Goal: Task Accomplishment & Management: Use online tool/utility

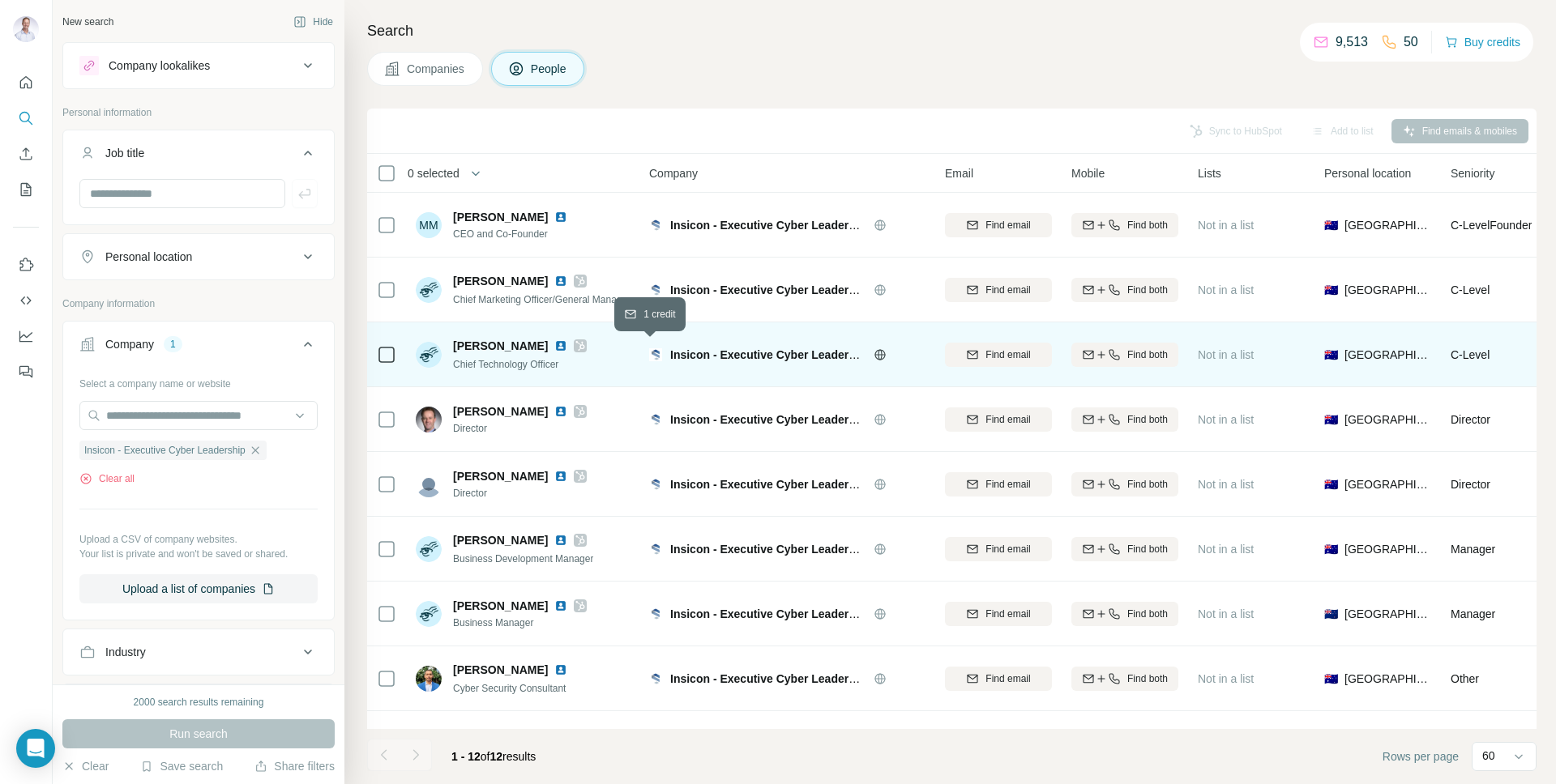
scroll to position [0, 347]
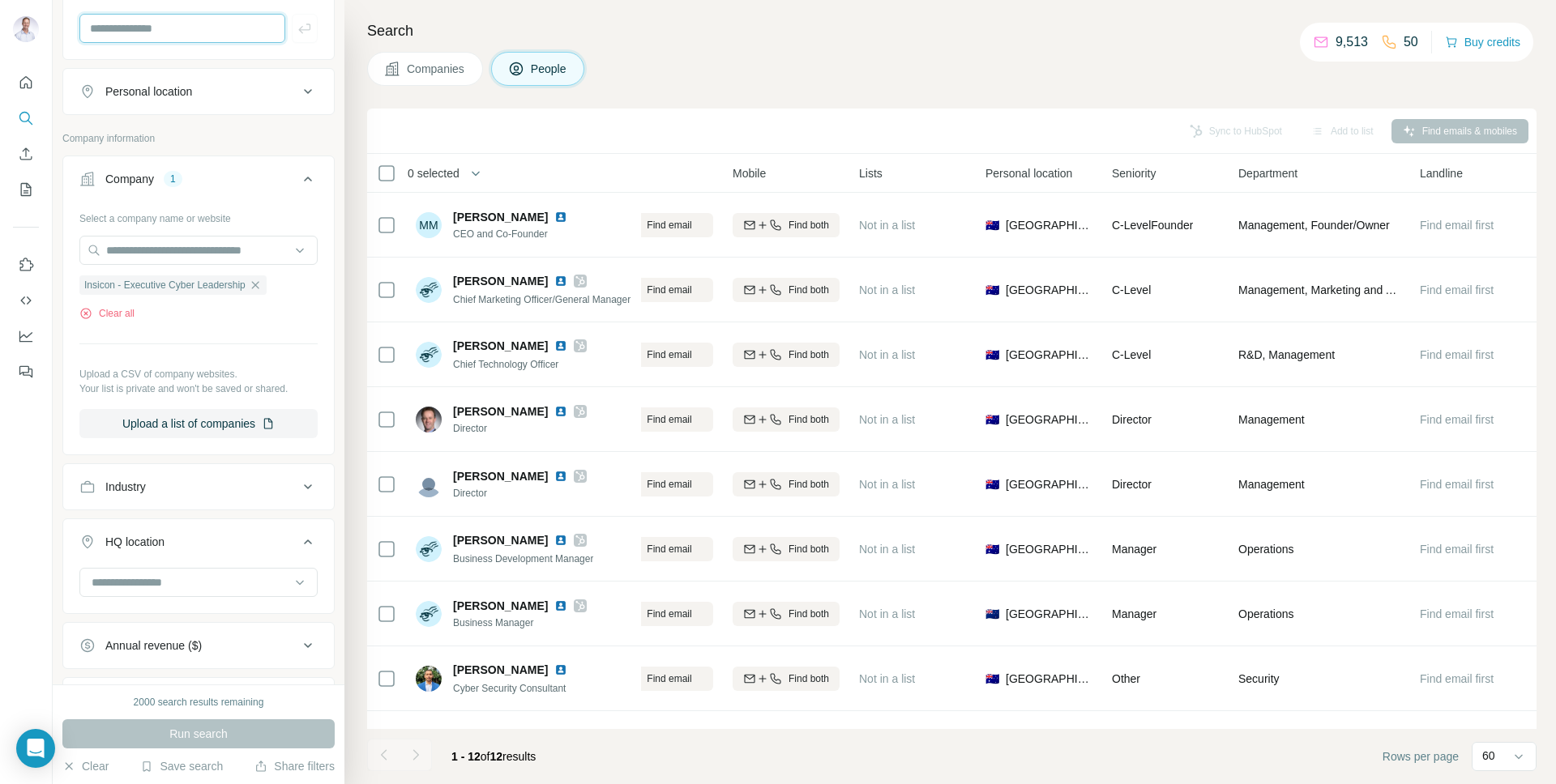
click at [194, 24] on input "text" at bounding box center [181, 28] width 206 height 29
click at [261, 289] on icon "button" at bounding box center [255, 285] width 13 height 13
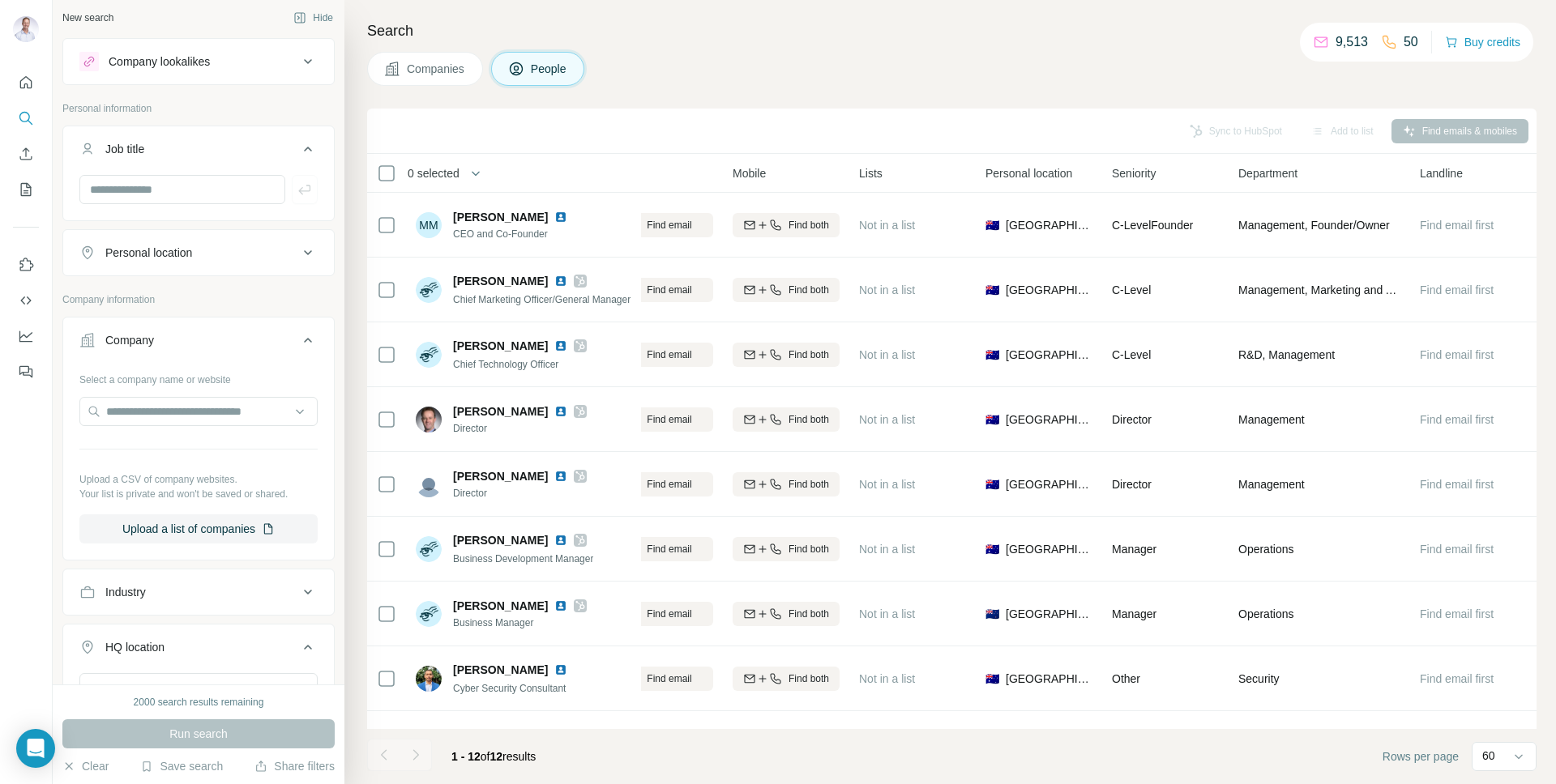
scroll to position [0, 0]
click at [147, 196] on input "text" at bounding box center [181, 194] width 206 height 29
click at [180, 424] on input "text" at bounding box center [198, 415] width 238 height 29
paste input "**********"
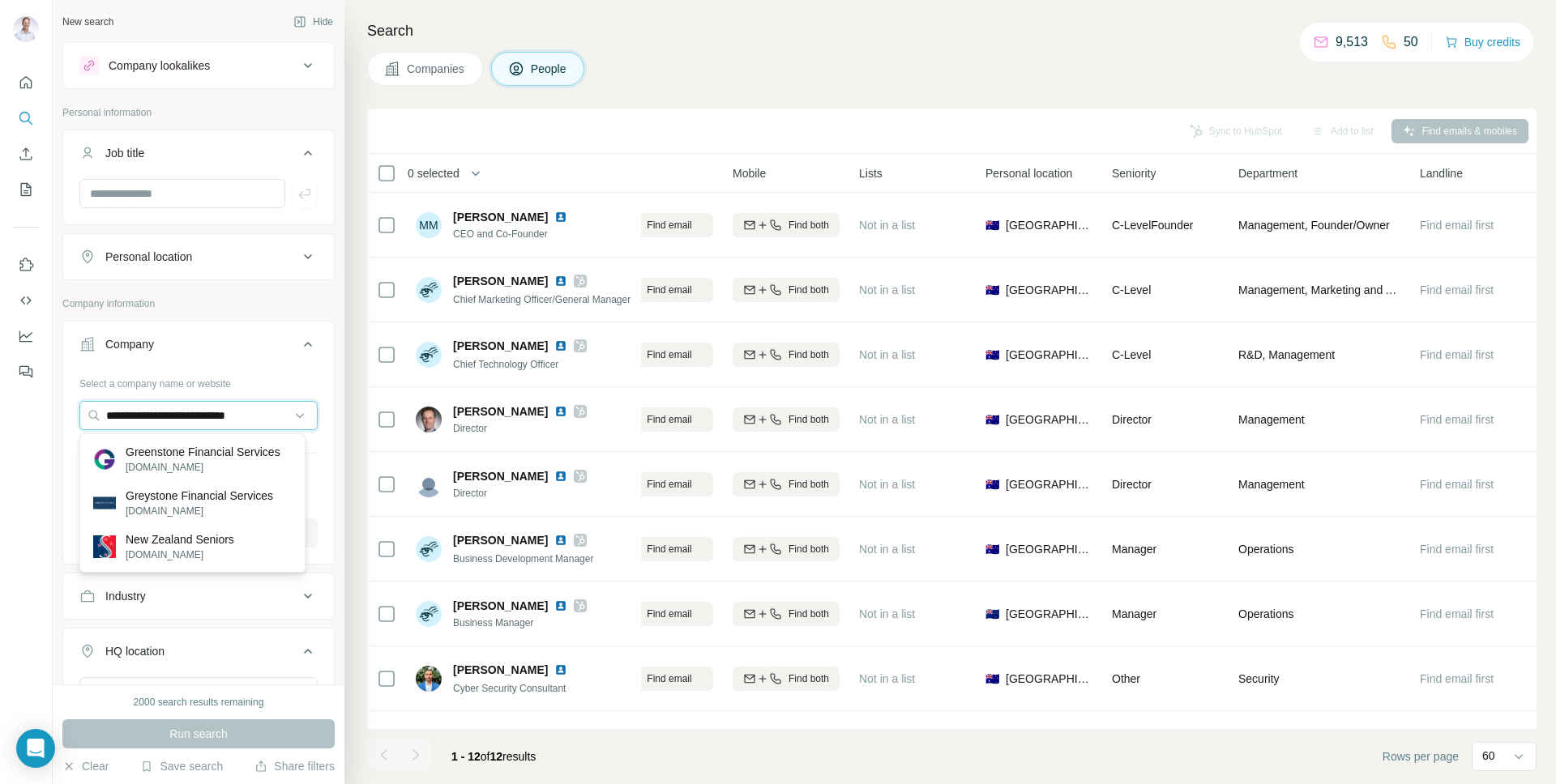
type input "**********"
click at [208, 466] on p "[DOMAIN_NAME]" at bounding box center [203, 467] width 155 height 15
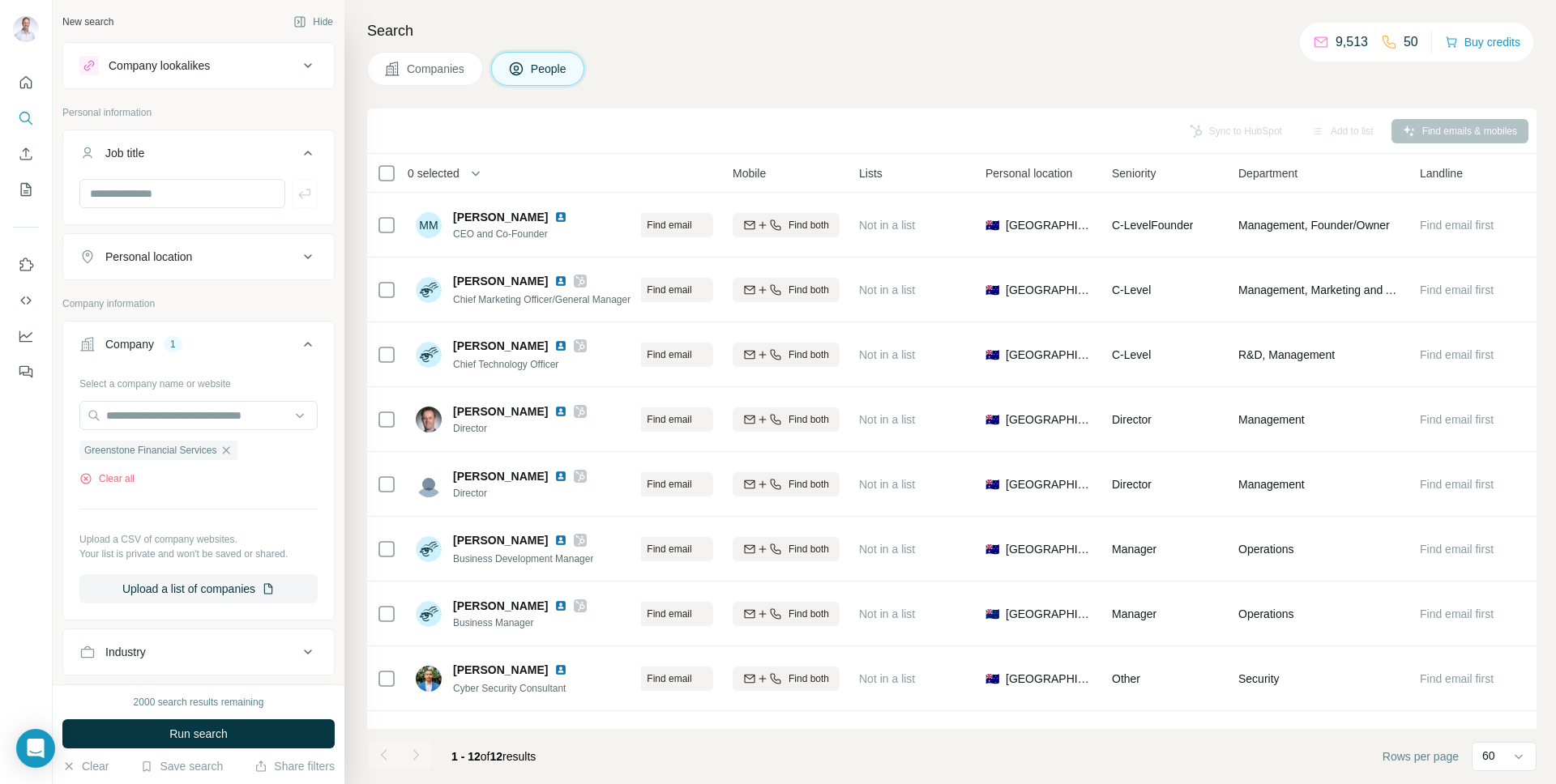
click at [214, 736] on span "Run search" at bounding box center [199, 733] width 59 height 17
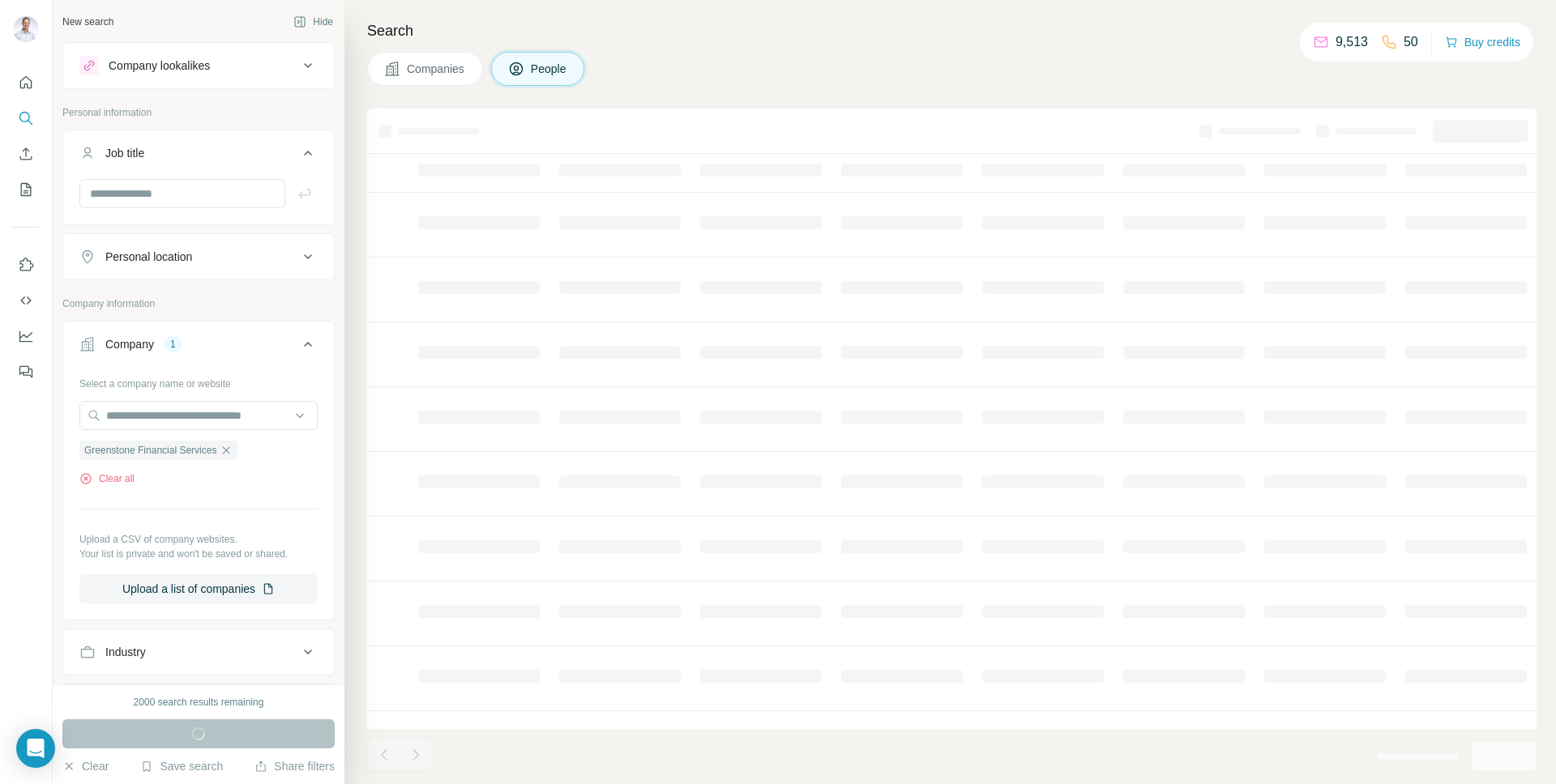
scroll to position [0, 240]
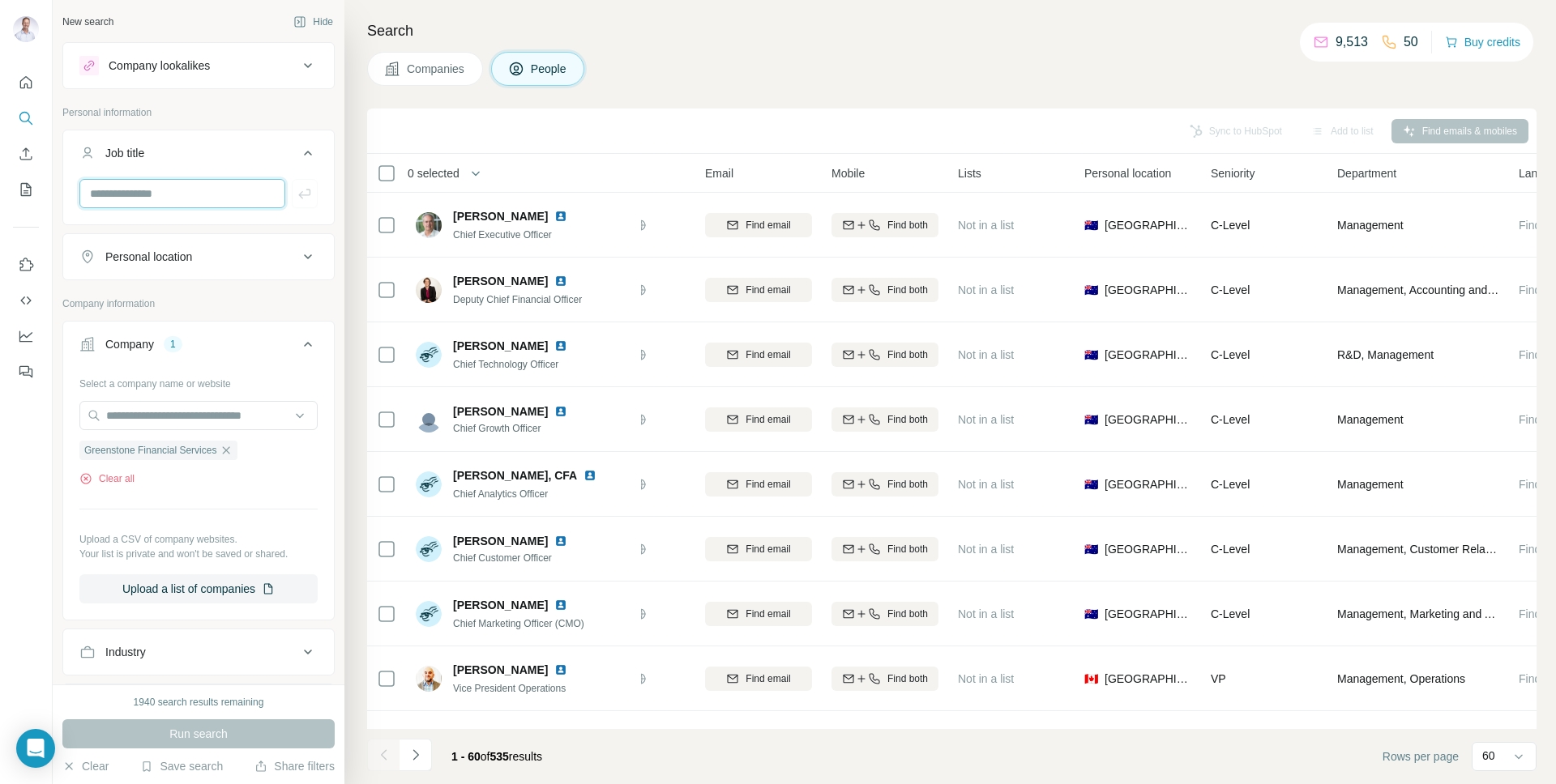
click at [178, 183] on input "text" at bounding box center [181, 194] width 206 height 29
type input "********"
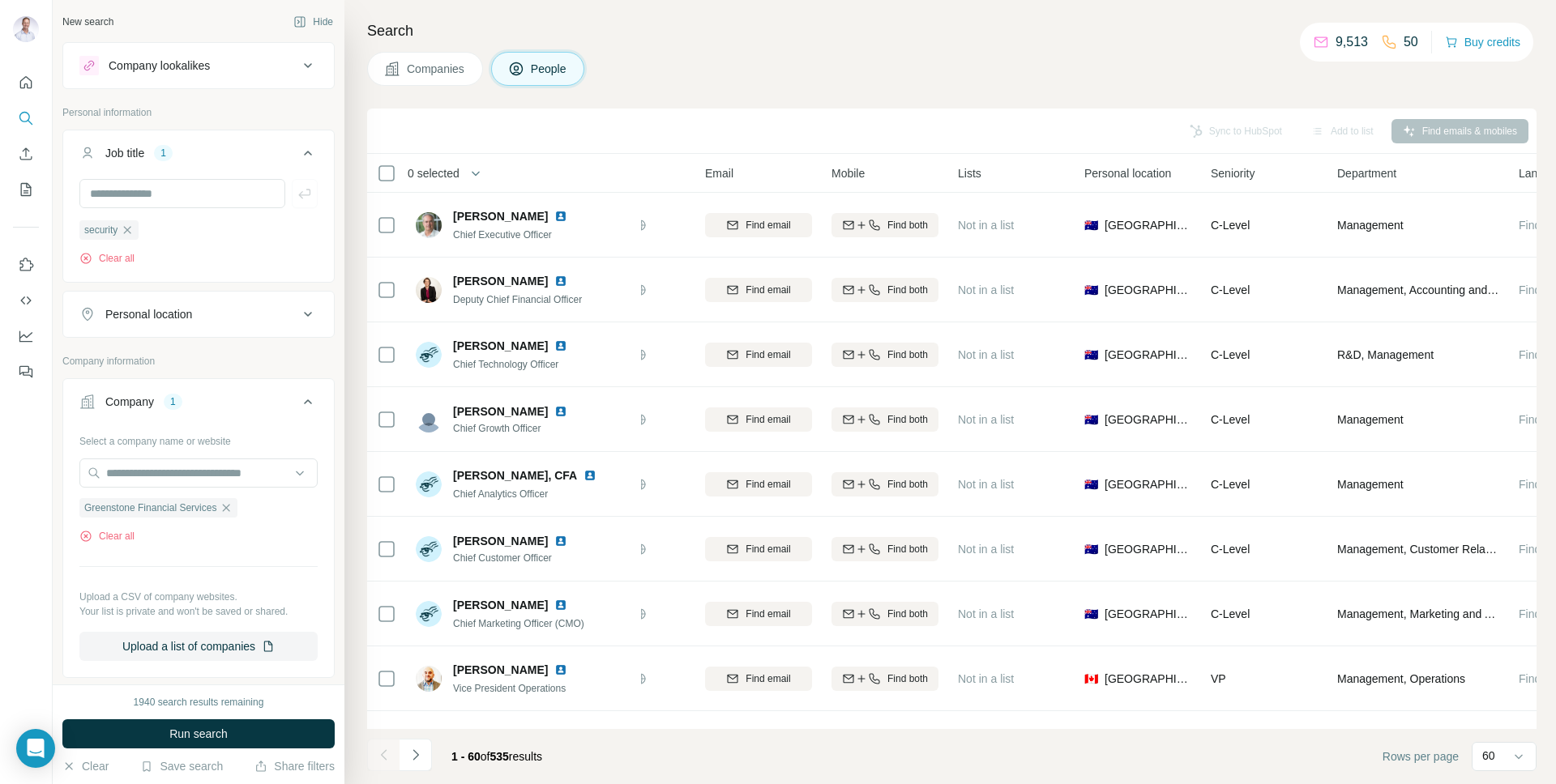
click at [236, 731] on button "Run search" at bounding box center [198, 734] width 272 height 29
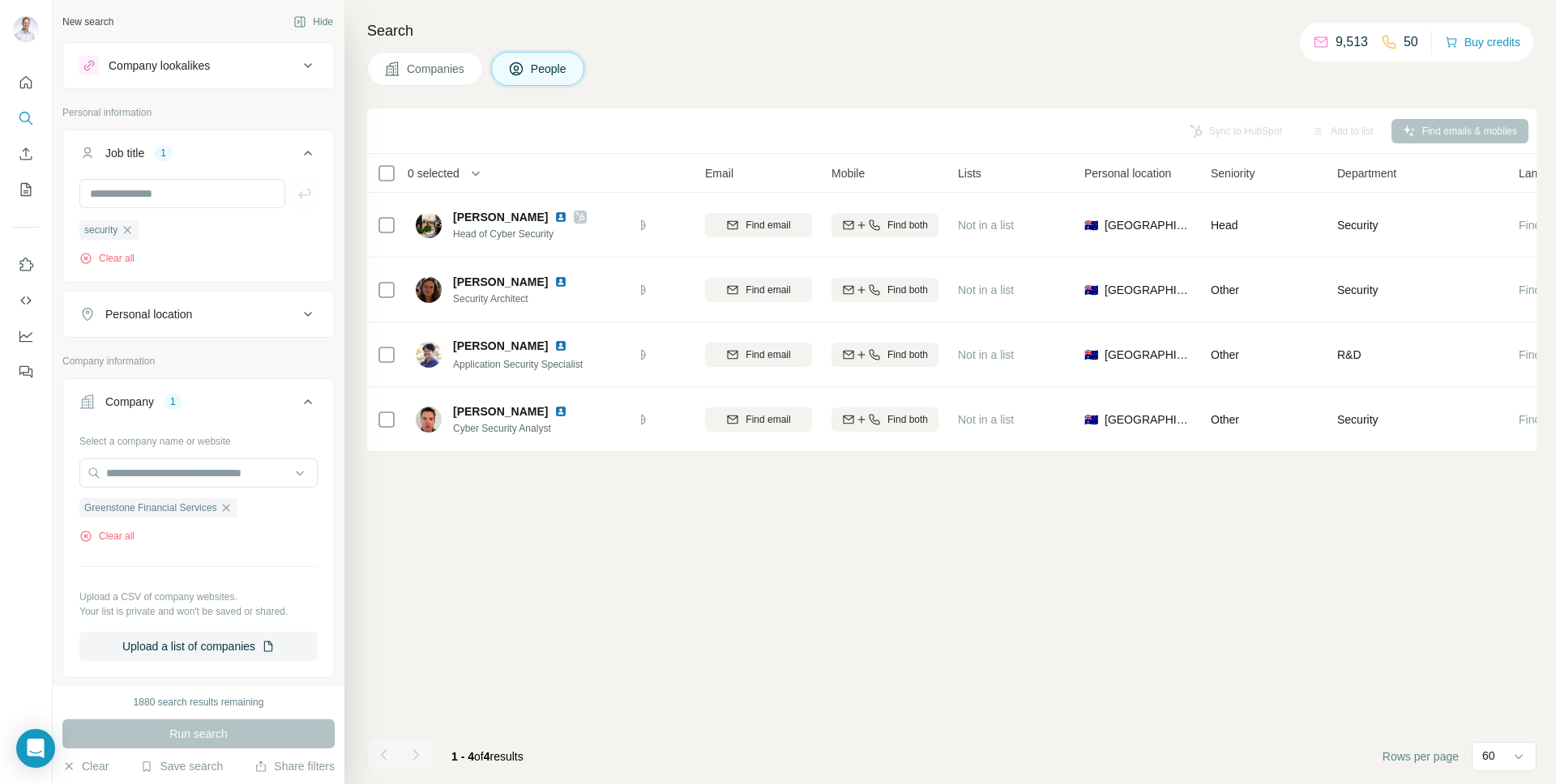
click at [1462, 126] on div "Sync to HubSpot Add to list Find emails & mobiles" at bounding box center [952, 131] width 1153 height 28
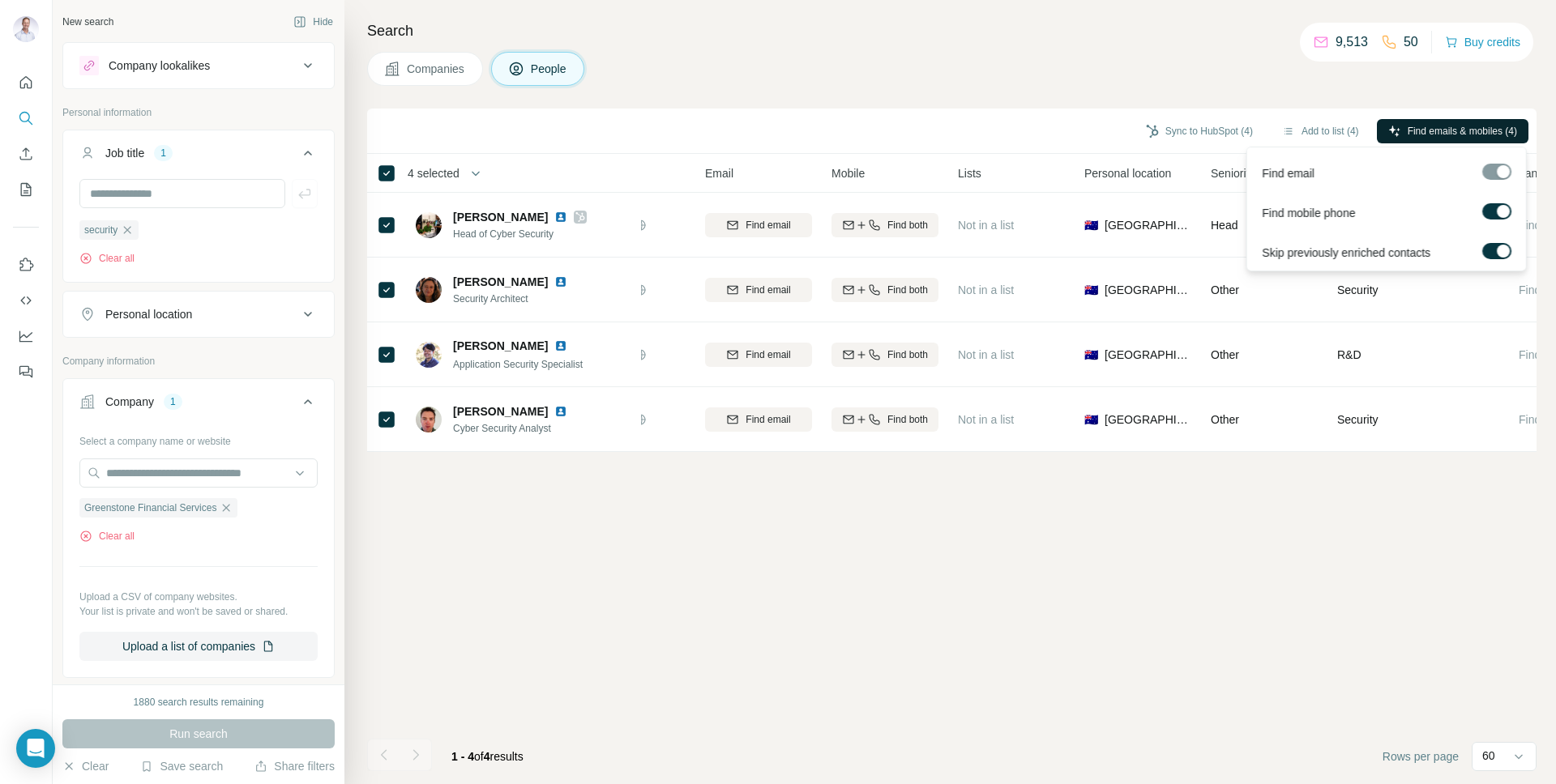
click at [1426, 135] on span "Find emails & mobiles (4)" at bounding box center [1462, 131] width 109 height 15
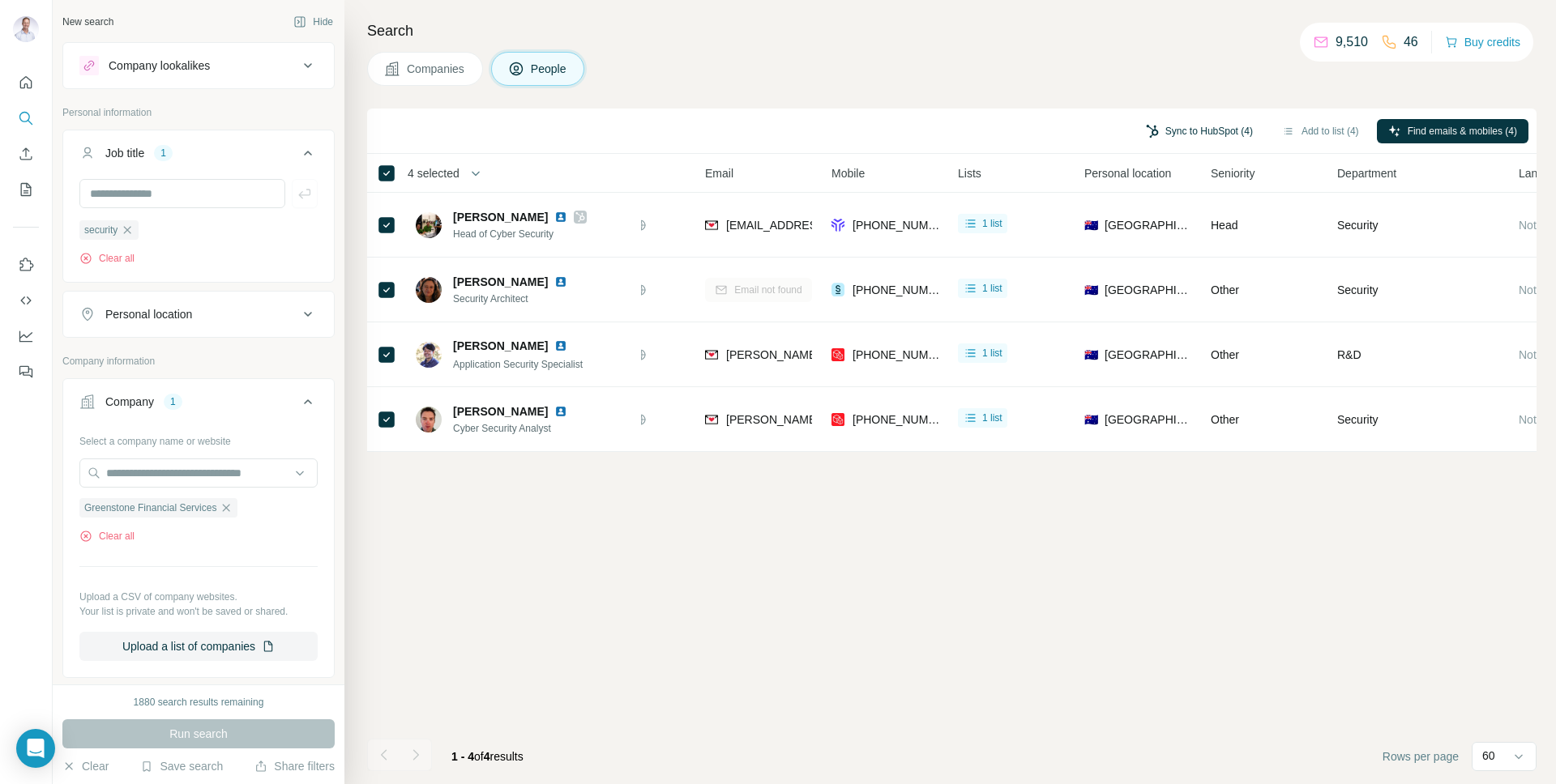
click at [1184, 131] on button "Sync to HubSpot (4)" at bounding box center [1199, 131] width 130 height 24
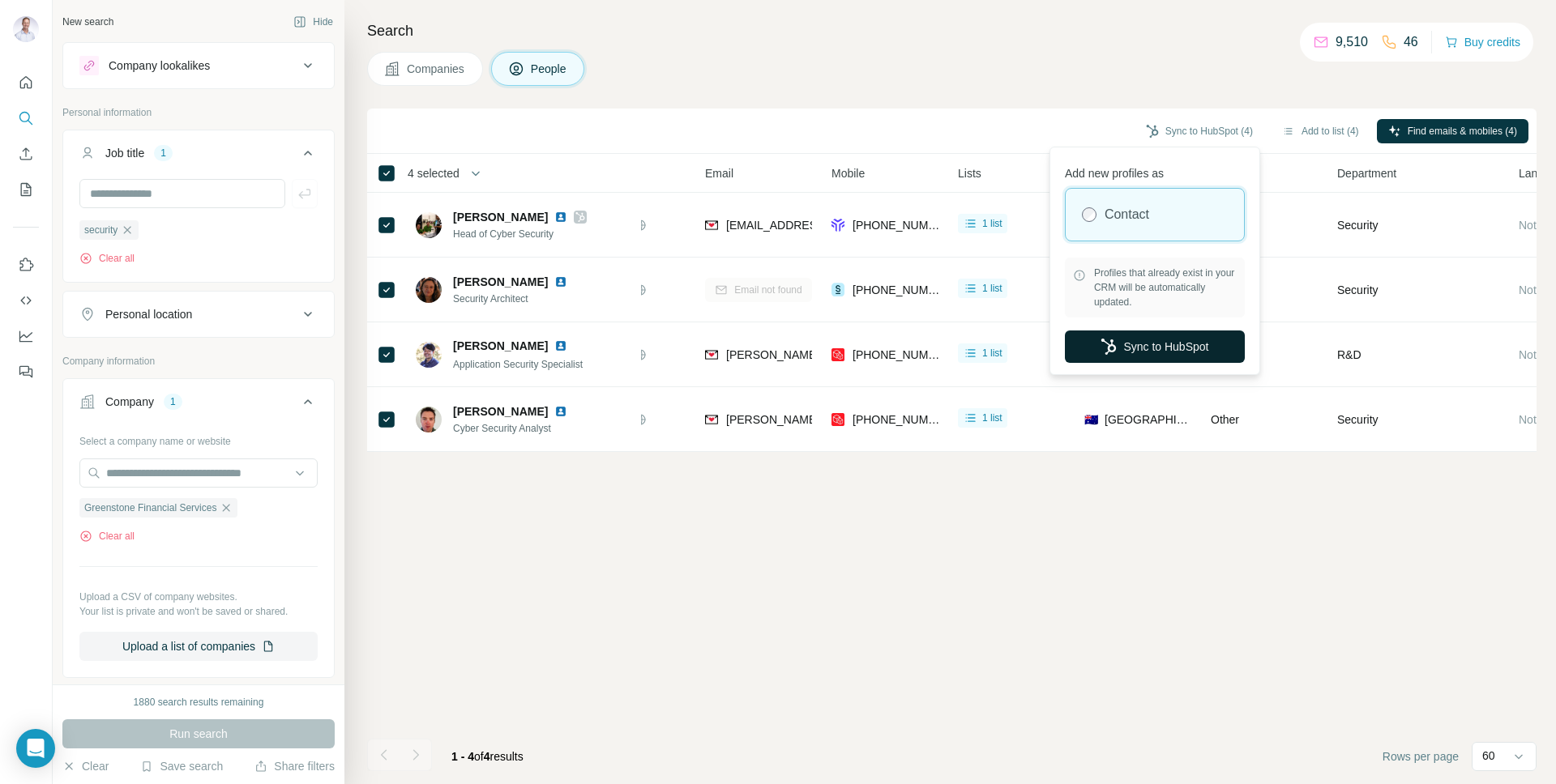
click at [1170, 351] on button "Sync to HubSpot" at bounding box center [1155, 346] width 180 height 32
